Goal: Information Seeking & Learning: Learn about a topic

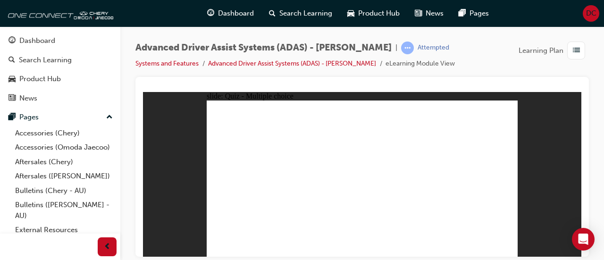
checkbox input "true"
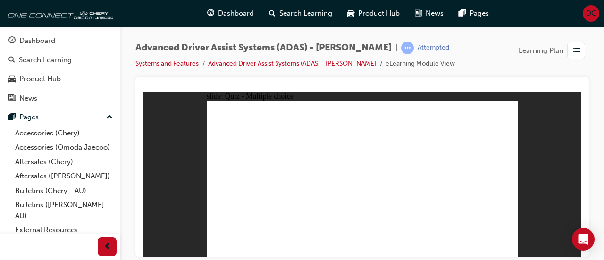
checkbox input "true"
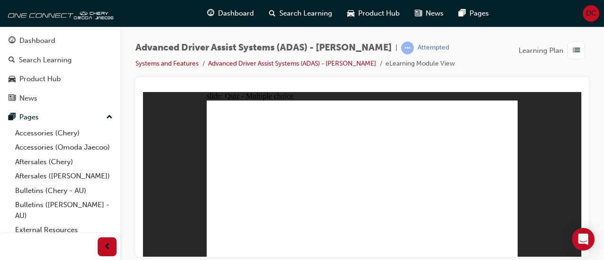
drag, startPoint x: 373, startPoint y: 124, endPoint x: 328, endPoint y: 184, distance: 74.4
drag, startPoint x: 366, startPoint y: 126, endPoint x: 306, endPoint y: 211, distance: 104.2
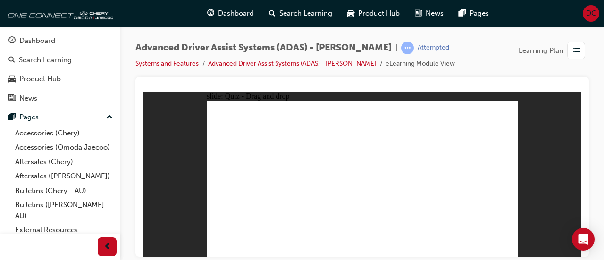
drag, startPoint x: 398, startPoint y: 126, endPoint x: 305, endPoint y: 207, distance: 123.4
drag, startPoint x: 432, startPoint y: 115, endPoint x: 309, endPoint y: 209, distance: 154.7
drag, startPoint x: 456, startPoint y: 125, endPoint x: 408, endPoint y: 212, distance: 99.0
drag, startPoint x: 466, startPoint y: 112, endPoint x: 414, endPoint y: 208, distance: 109.1
drag, startPoint x: 397, startPoint y: 111, endPoint x: 421, endPoint y: 210, distance: 102.0
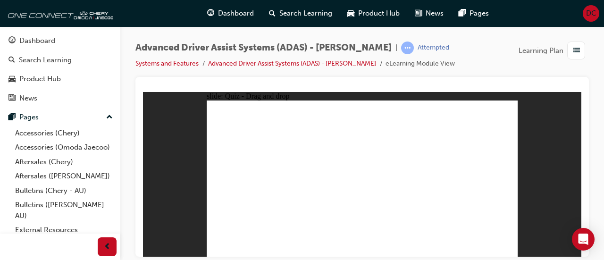
drag, startPoint x: 370, startPoint y: 113, endPoint x: 323, endPoint y: 207, distance: 105.4
drag, startPoint x: 439, startPoint y: 124, endPoint x: 440, endPoint y: 208, distance: 84.4
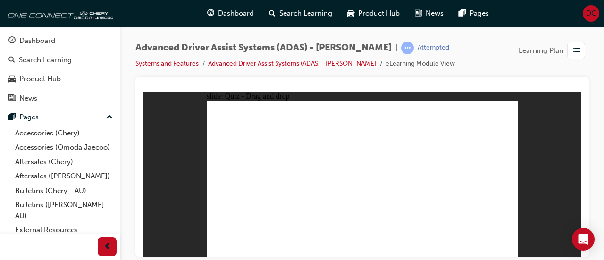
drag, startPoint x: 278, startPoint y: 222, endPoint x: 381, endPoint y: 150, distance: 125.1
drag, startPoint x: 367, startPoint y: 222, endPoint x: 381, endPoint y: 148, distance: 74.8
drag, startPoint x: 315, startPoint y: 224, endPoint x: 376, endPoint y: 139, distance: 104.7
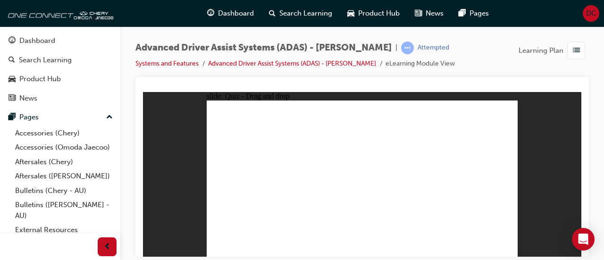
drag, startPoint x: 420, startPoint y: 222, endPoint x: 469, endPoint y: 155, distance: 82.3
checkbox input "true"
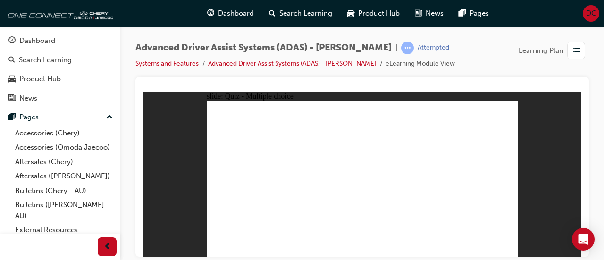
checkbox input "true"
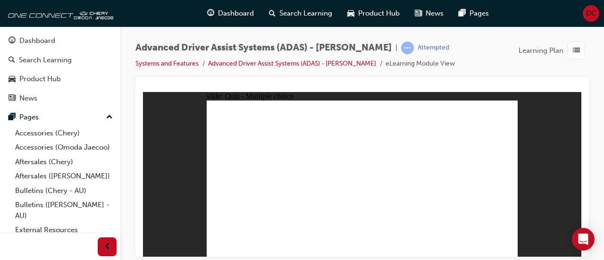
checkbox input "true"
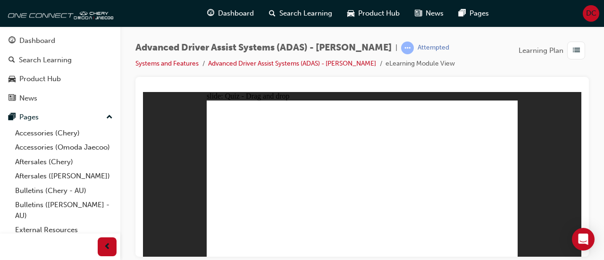
drag, startPoint x: 368, startPoint y: 124, endPoint x: 296, endPoint y: 207, distance: 110.3
drag, startPoint x: 359, startPoint y: 114, endPoint x: 294, endPoint y: 222, distance: 126.5
drag, startPoint x: 392, startPoint y: 113, endPoint x: 301, endPoint y: 227, distance: 146.3
drag, startPoint x: 401, startPoint y: 125, endPoint x: 312, endPoint y: 216, distance: 127.1
drag, startPoint x: 433, startPoint y: 127, endPoint x: 309, endPoint y: 213, distance: 150.7
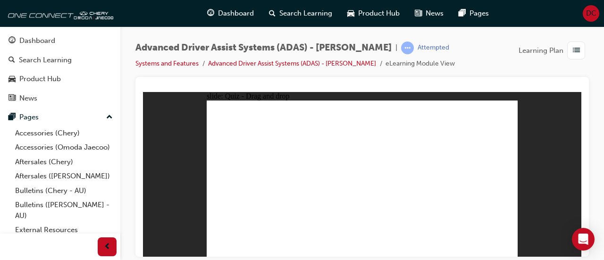
drag, startPoint x: 469, startPoint y: 126, endPoint x: 331, endPoint y: 211, distance: 161.8
drag, startPoint x: 438, startPoint y: 111, endPoint x: 317, endPoint y: 209, distance: 156.2
drag, startPoint x: 458, startPoint y: 112, endPoint x: 297, endPoint y: 213, distance: 190.0
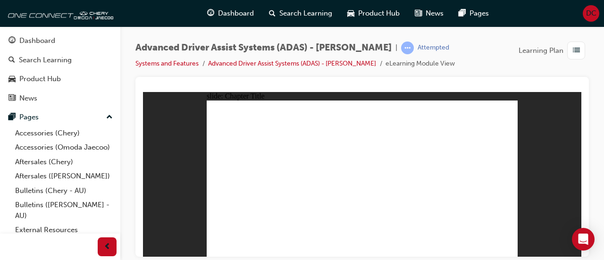
drag, startPoint x: 368, startPoint y: 219, endPoint x: 448, endPoint y: 141, distance: 111.7
drag, startPoint x: 412, startPoint y: 223, endPoint x: 469, endPoint y: 146, distance: 95.4
drag, startPoint x: 323, startPoint y: 218, endPoint x: 374, endPoint y: 144, distance: 90.4
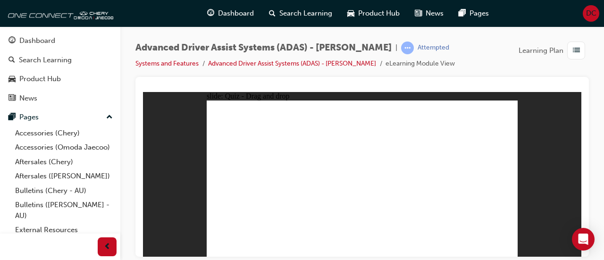
drag, startPoint x: 274, startPoint y: 224, endPoint x: 384, endPoint y: 144, distance: 136.3
checkbox input "true"
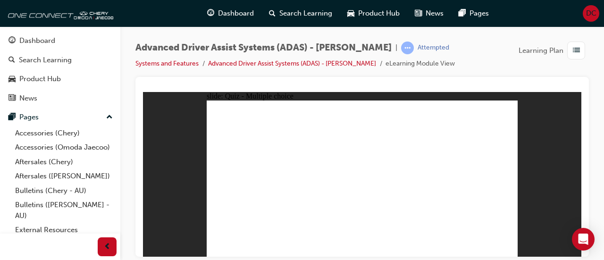
checkbox input "true"
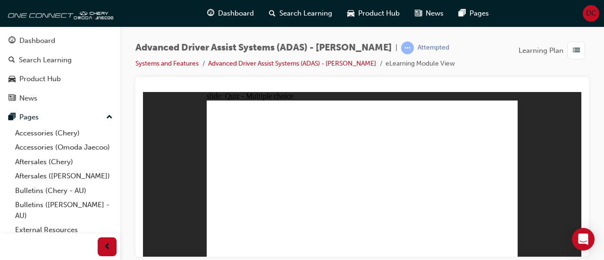
checkbox input "true"
drag, startPoint x: 365, startPoint y: 114, endPoint x: 394, endPoint y: 211, distance: 101.9
drag, startPoint x: 365, startPoint y: 125, endPoint x: 413, endPoint y: 216, distance: 102.1
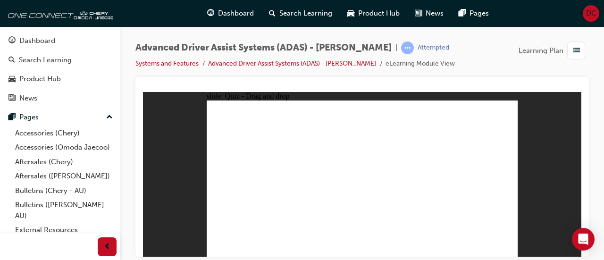
drag, startPoint x: 394, startPoint y: 112, endPoint x: 423, endPoint y: 199, distance: 91.7
drag, startPoint x: 396, startPoint y: 127, endPoint x: 300, endPoint y: 208, distance: 125.5
drag, startPoint x: 432, startPoint y: 113, endPoint x: 274, endPoint y: 211, distance: 186.8
drag, startPoint x: 428, startPoint y: 126, endPoint x: 277, endPoint y: 207, distance: 170.9
drag, startPoint x: 466, startPoint y: 115, endPoint x: 316, endPoint y: 209, distance: 177.0
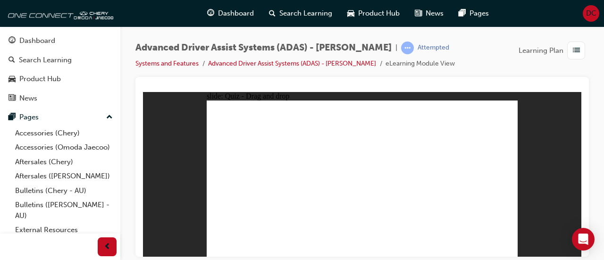
drag, startPoint x: 469, startPoint y: 125, endPoint x: 436, endPoint y: 205, distance: 86.9
drag, startPoint x: 263, startPoint y: 227, endPoint x: 386, endPoint y: 133, distance: 154.7
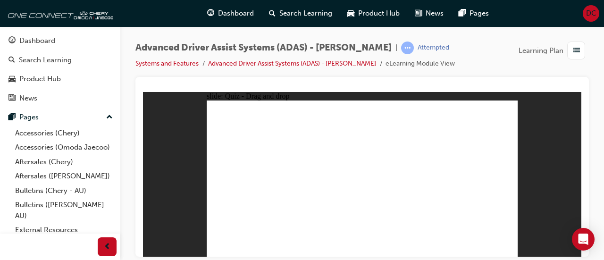
drag, startPoint x: 314, startPoint y: 225, endPoint x: 477, endPoint y: 142, distance: 183.1
drag, startPoint x: 361, startPoint y: 227, endPoint x: 497, endPoint y: 142, distance: 160.6
drag, startPoint x: 415, startPoint y: 223, endPoint x: 473, endPoint y: 155, distance: 88.3
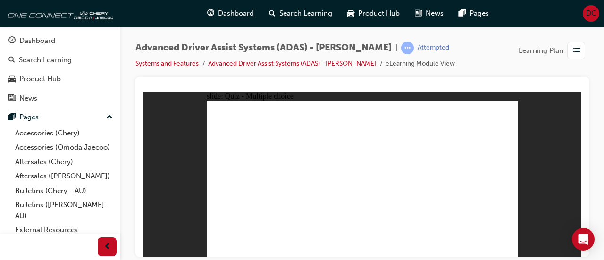
checkbox input "true"
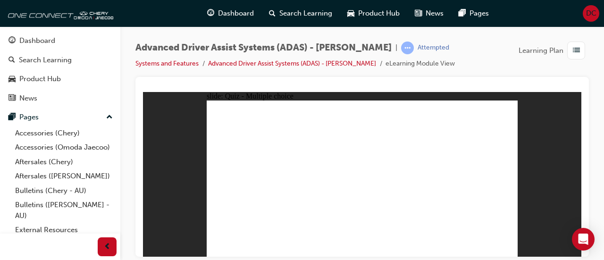
checkbox input "true"
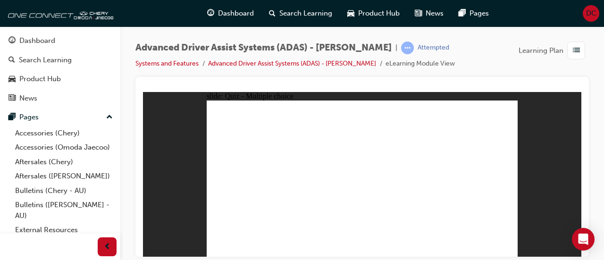
drag, startPoint x: 367, startPoint y: 111, endPoint x: 381, endPoint y: 204, distance: 93.5
drag, startPoint x: 364, startPoint y: 128, endPoint x: 392, endPoint y: 207, distance: 84.1
drag, startPoint x: 394, startPoint y: 113, endPoint x: 424, endPoint y: 218, distance: 109.3
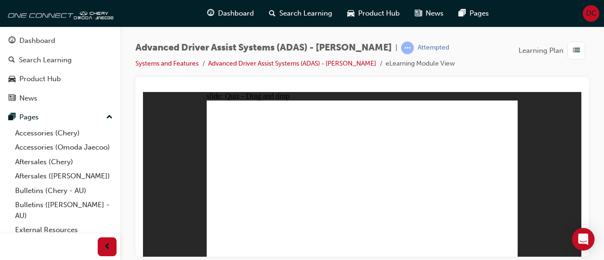
drag, startPoint x: 397, startPoint y: 126, endPoint x: 299, endPoint y: 203, distance: 124.0
drag, startPoint x: 427, startPoint y: 110, endPoint x: 296, endPoint y: 207, distance: 162.2
drag, startPoint x: 435, startPoint y: 124, endPoint x: 295, endPoint y: 206, distance: 162.5
drag, startPoint x: 459, startPoint y: 124, endPoint x: 425, endPoint y: 208, distance: 90.5
drag, startPoint x: 467, startPoint y: 109, endPoint x: 319, endPoint y: 205, distance: 176.1
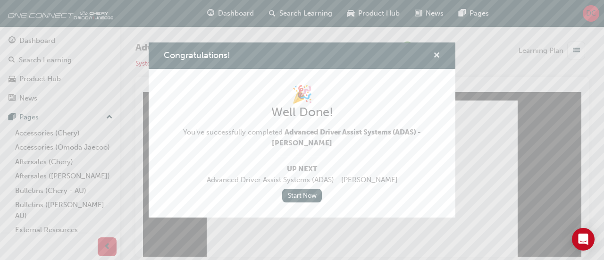
click at [437, 55] on span "cross-icon" at bounding box center [436, 56] width 7 height 8
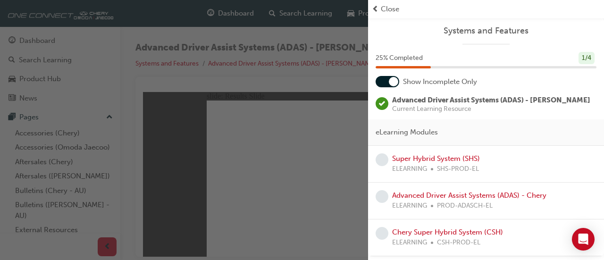
click at [376, 13] on span "prev-icon" at bounding box center [375, 9] width 7 height 11
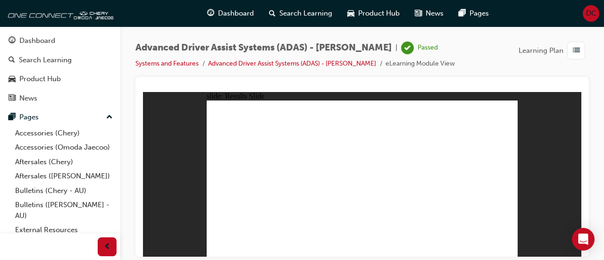
click at [593, 13] on span "DC" at bounding box center [591, 13] width 10 height 11
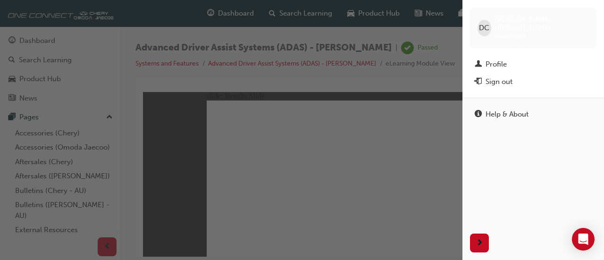
click at [368, 96] on div "button" at bounding box center [231, 130] width 462 height 260
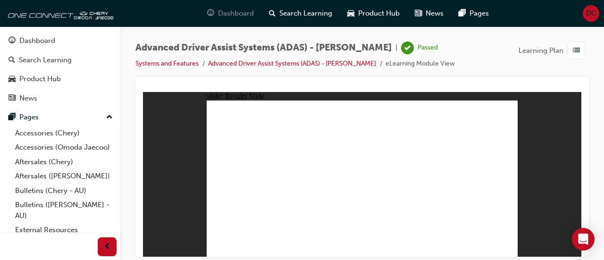
click at [246, 11] on span "Dashboard" at bounding box center [236, 13] width 36 height 11
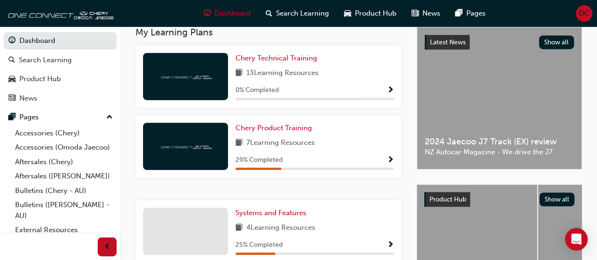
scroll to position [202, 0]
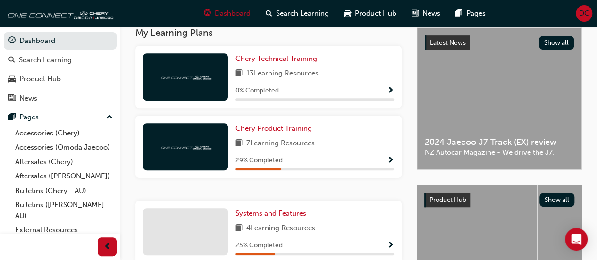
click at [580, 10] on span "DC" at bounding box center [584, 13] width 10 height 11
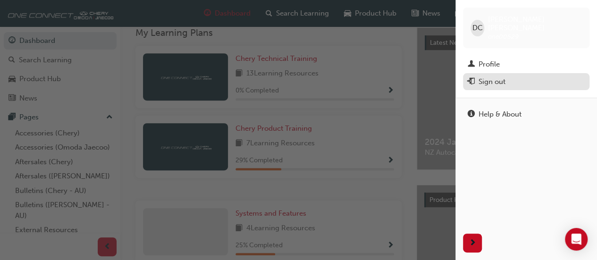
click at [497, 76] on div "Sign out" at bounding box center [491, 81] width 27 height 11
